Goal: Task Accomplishment & Management: Use online tool/utility

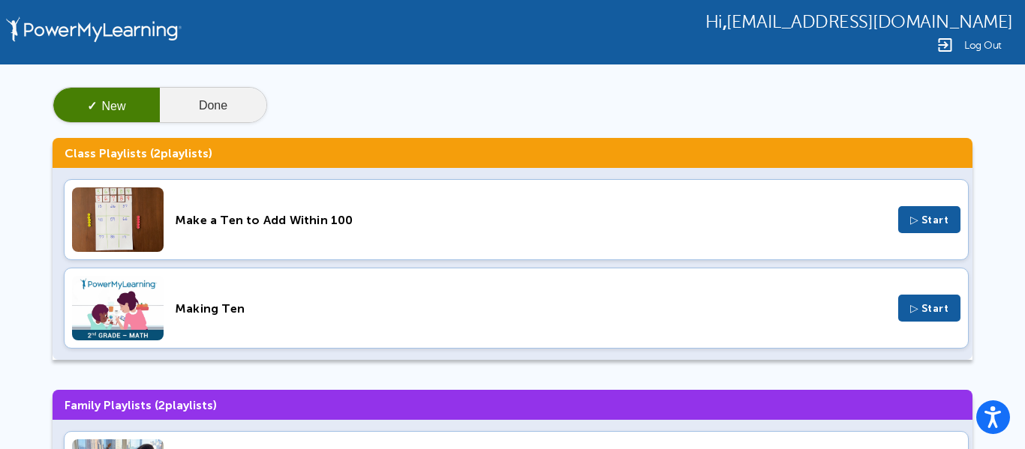
click at [200, 113] on button "Done" at bounding box center [213, 106] width 107 height 36
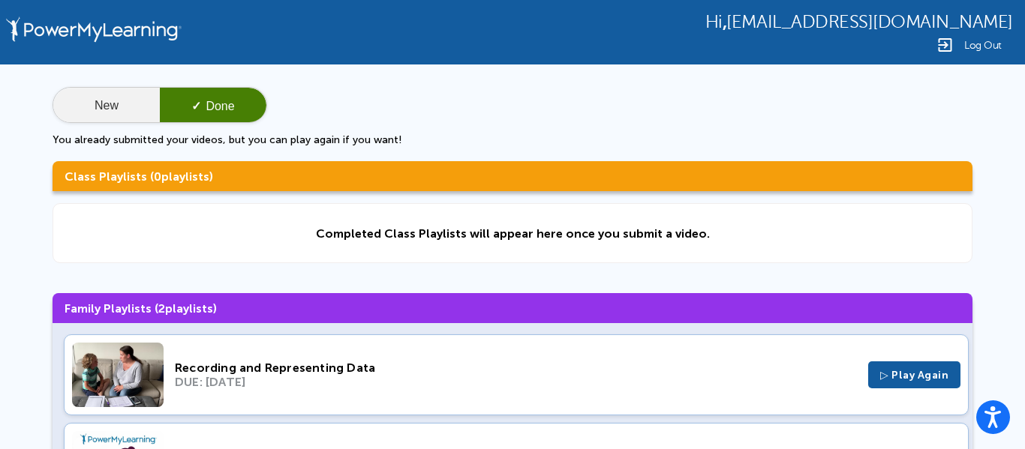
click at [108, 101] on button "New" at bounding box center [106, 106] width 107 height 36
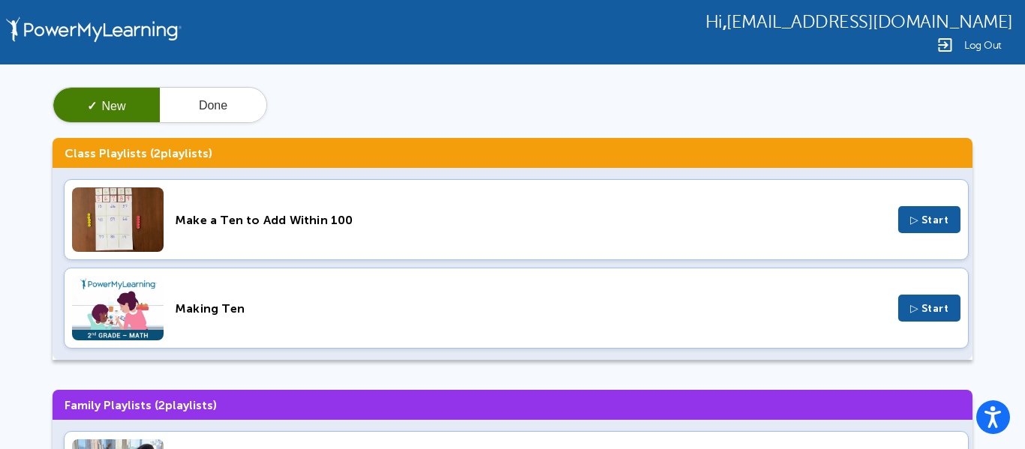
click at [942, 314] on span "▷ Start" at bounding box center [929, 308] width 39 height 13
click at [137, 314] on img at bounding box center [118, 308] width 92 height 65
